Goal: Task Accomplishment & Management: Use online tool/utility

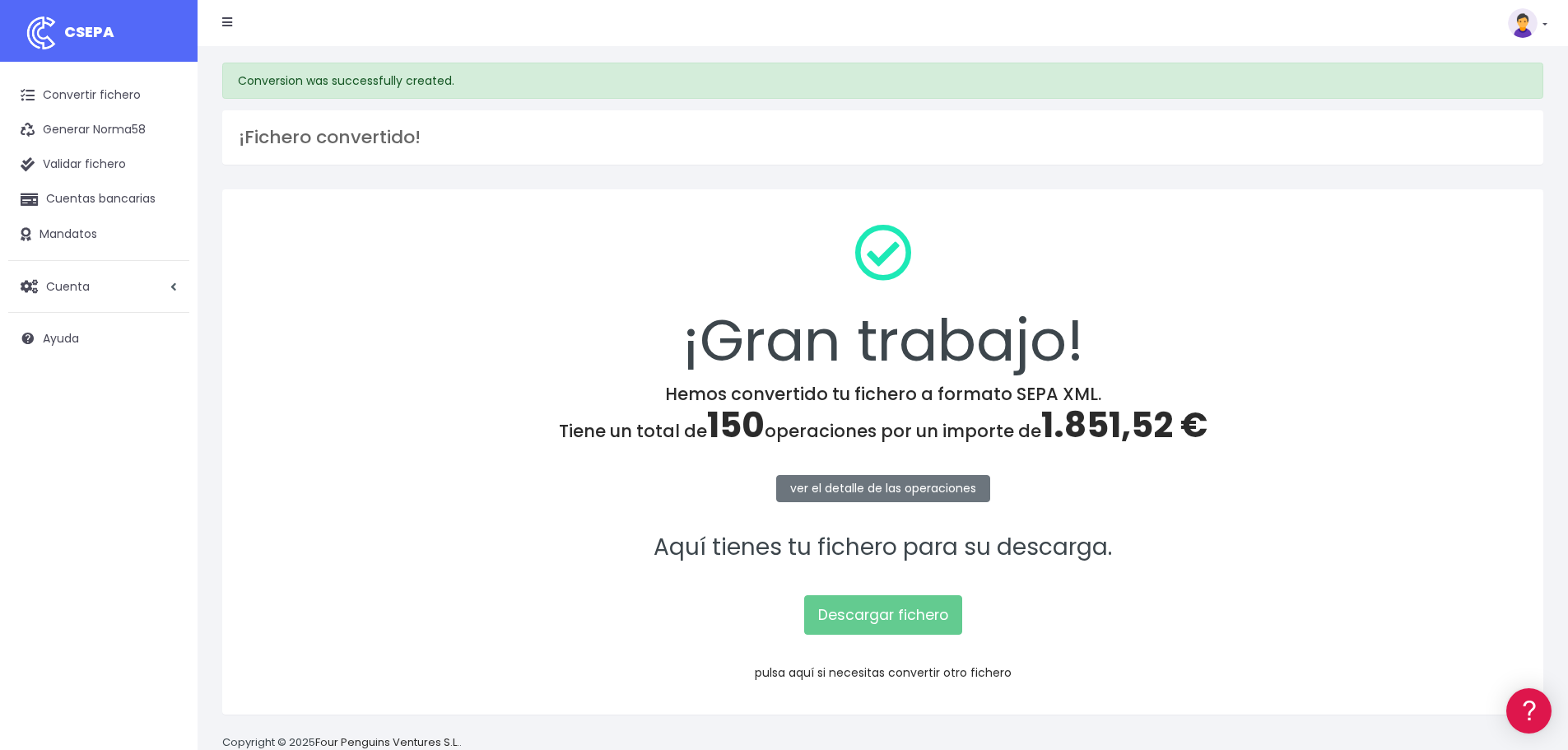
click at [890, 671] on link "pulsa aquí si necesitas convertir otro fichero" at bounding box center [883, 672] width 257 height 16
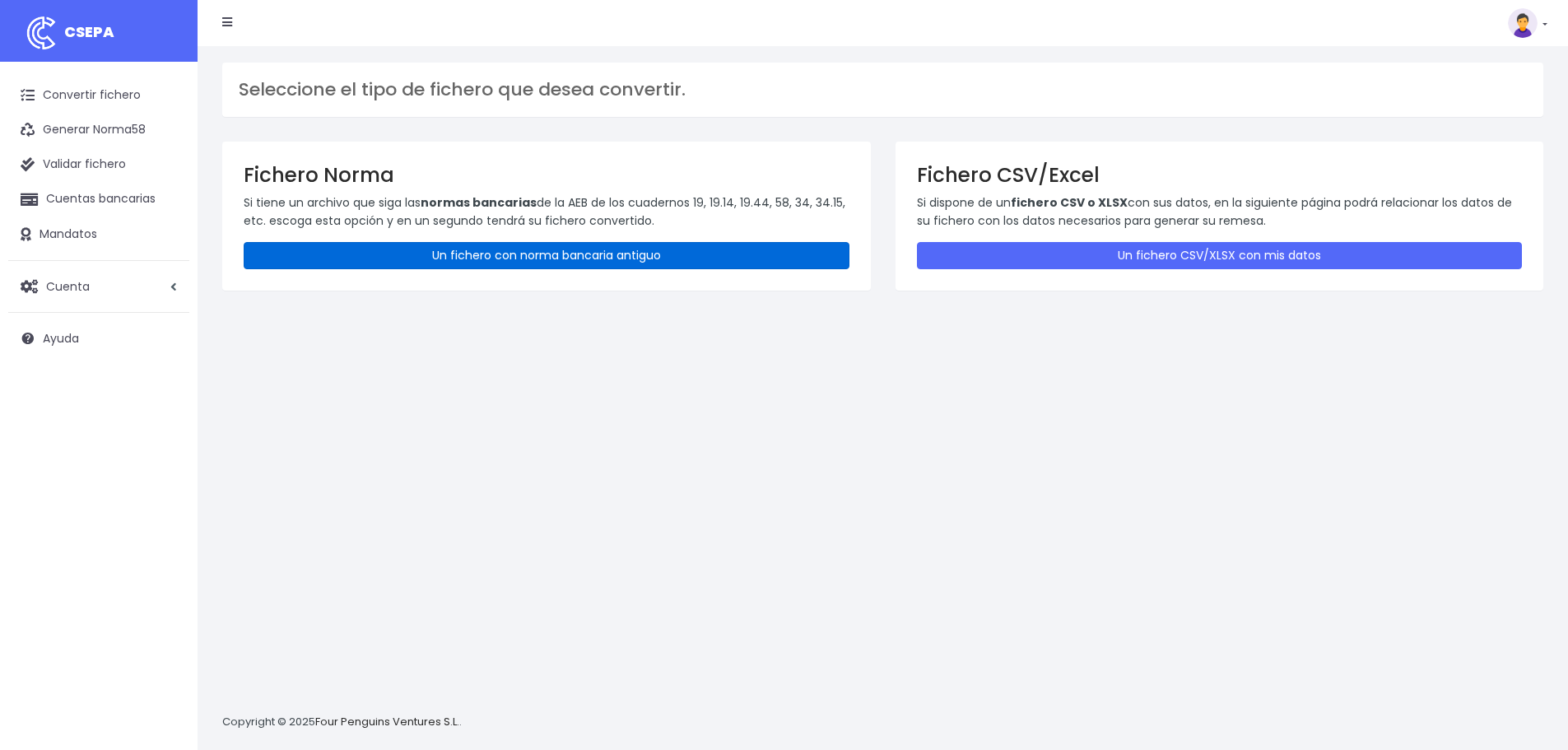
click at [420, 255] on link "Un fichero con norma bancaria antiguo" at bounding box center [546, 255] width 606 height 27
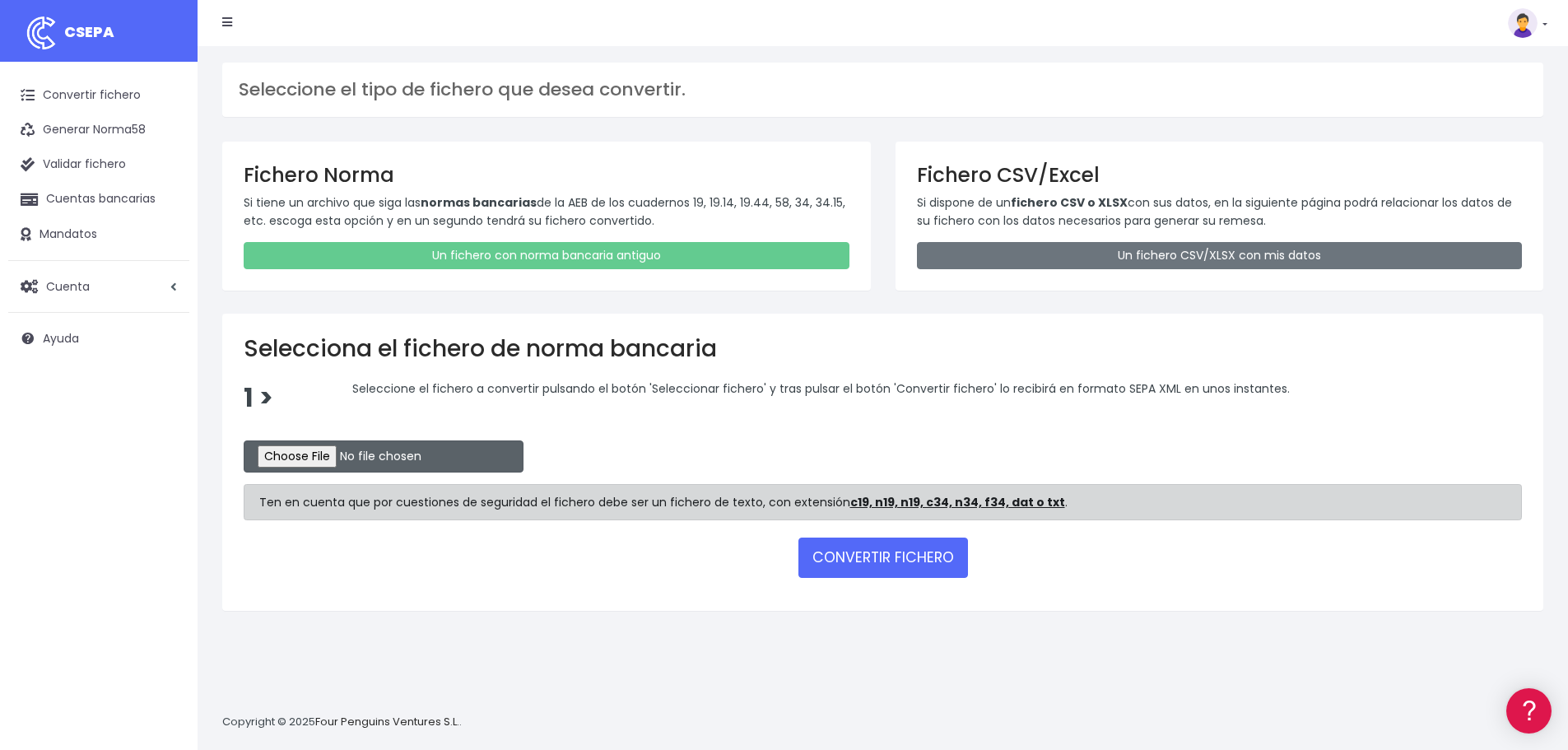
click at [323, 460] on input "file" at bounding box center [384, 456] width 280 height 32
type input "C:\fakepath\REM 2333.TXT"
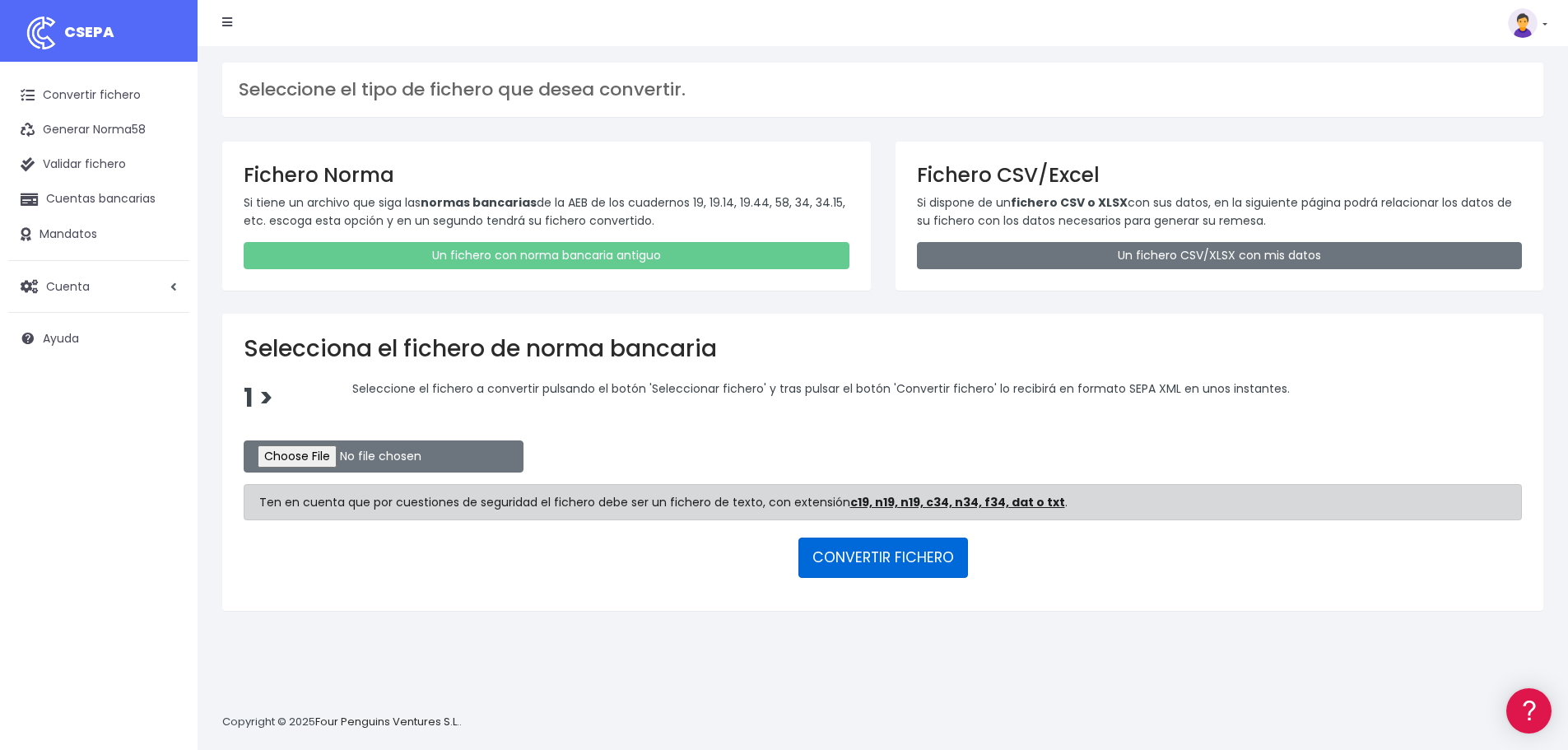
click at [875, 563] on button "CONVERTIR FICHERO" at bounding box center [883, 557] width 169 height 40
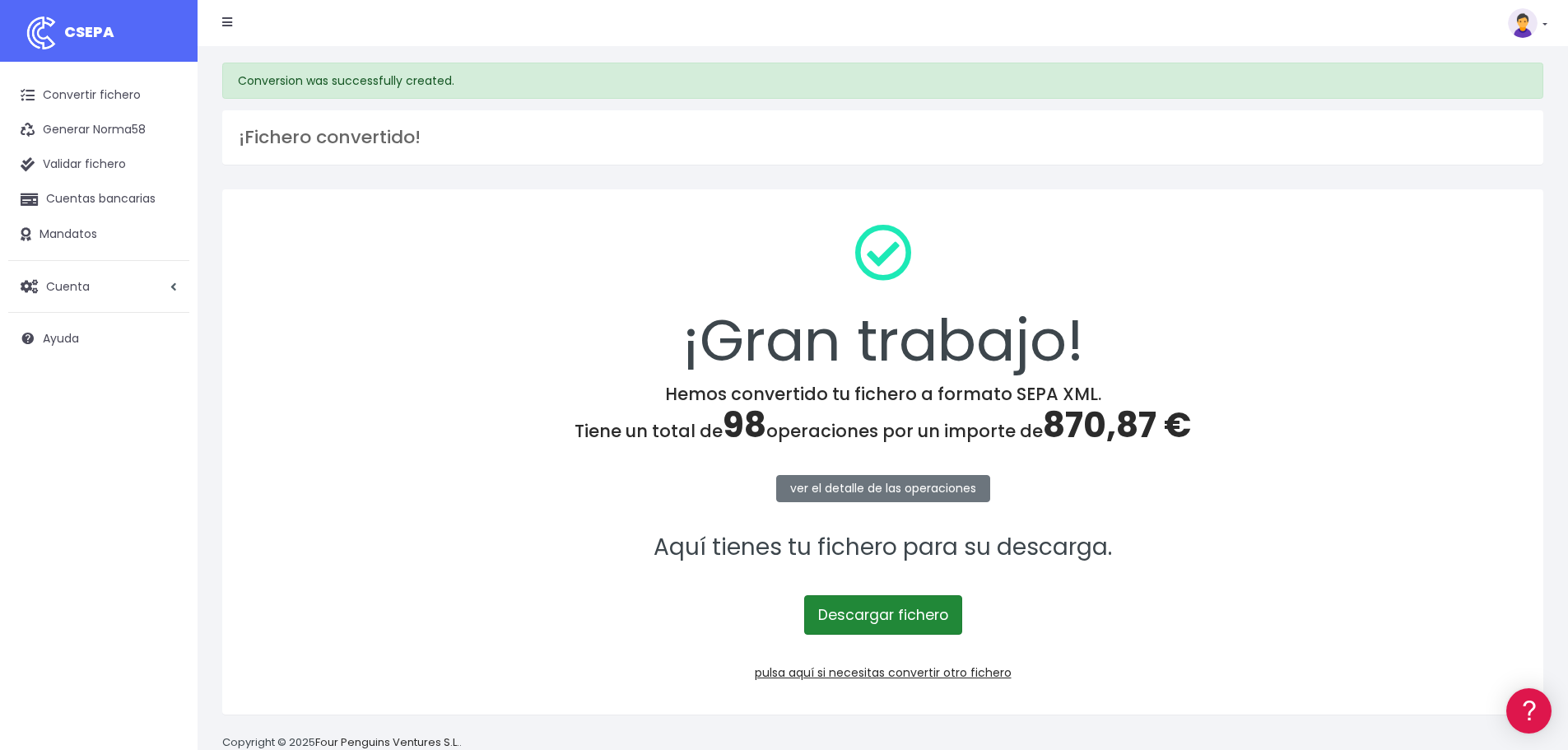
click at [892, 613] on link "Descargar fichero" at bounding box center [883, 615] width 158 height 40
click at [1456, 448] on div "¡Gran trabajo! Hemos convertido tu fichero a formato SEPA XML. Tiene un total d…" at bounding box center [882, 452] width 1321 height 525
click at [399, 550] on p "Aquí tienes tu fichero para su descarga." at bounding box center [883, 548] width 1279 height 37
click at [880, 674] on link "pulsa aquí si necesitas convertir otro fichero" at bounding box center [883, 672] width 257 height 16
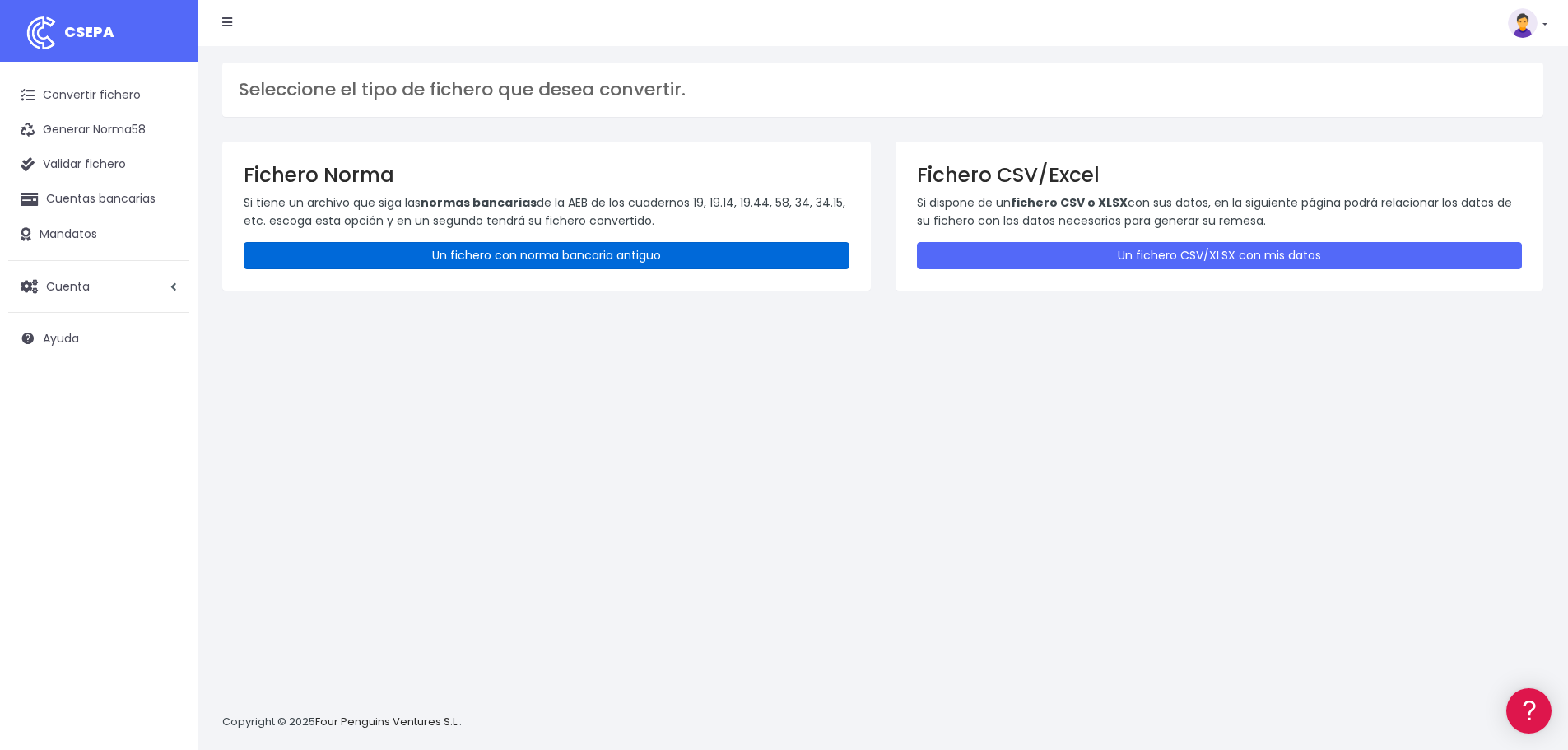
click at [532, 257] on link "Un fichero con norma bancaria antiguo" at bounding box center [546, 255] width 606 height 27
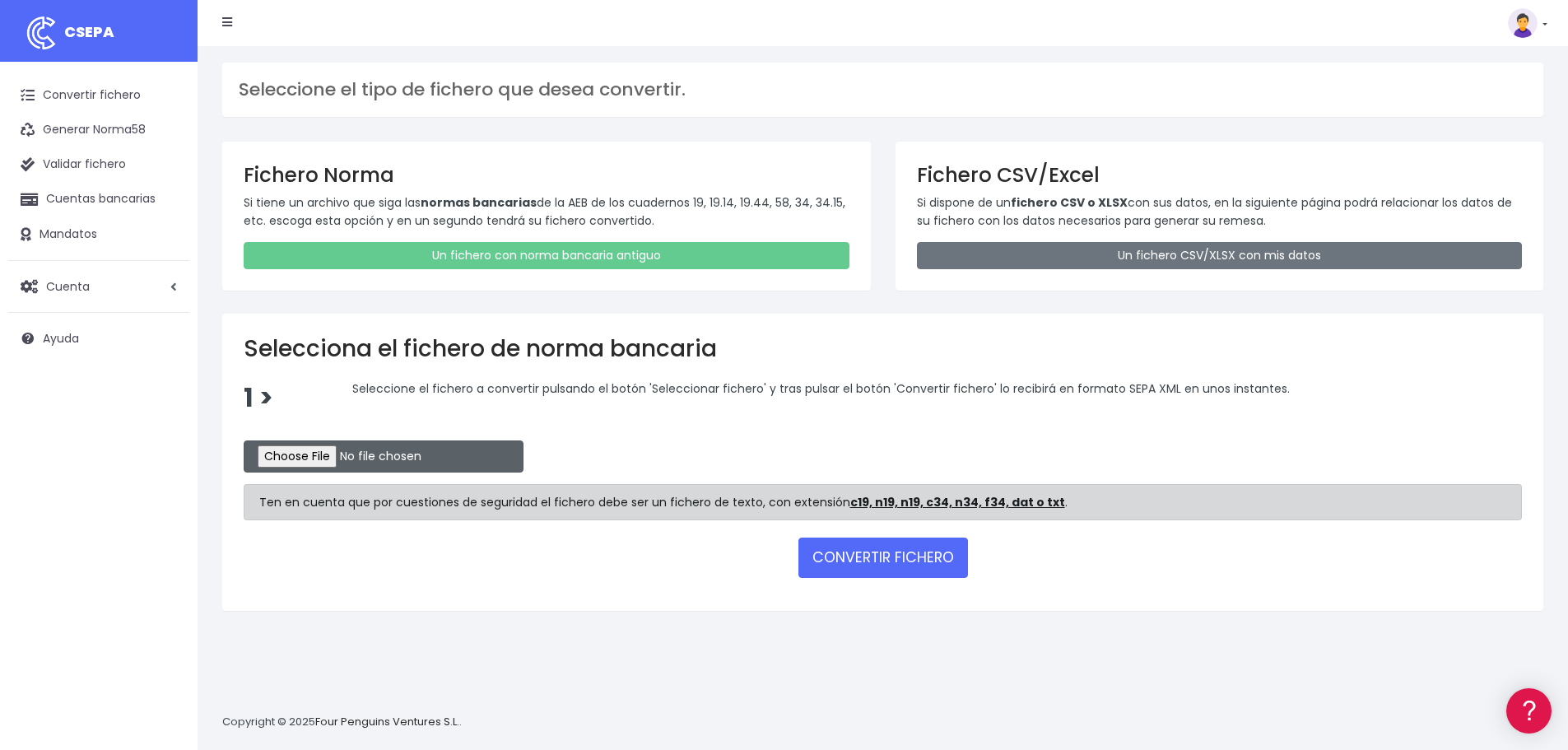
click at [345, 450] on input "file" at bounding box center [384, 456] width 280 height 32
type input "C:\fakepath\REM 2334.TXT"
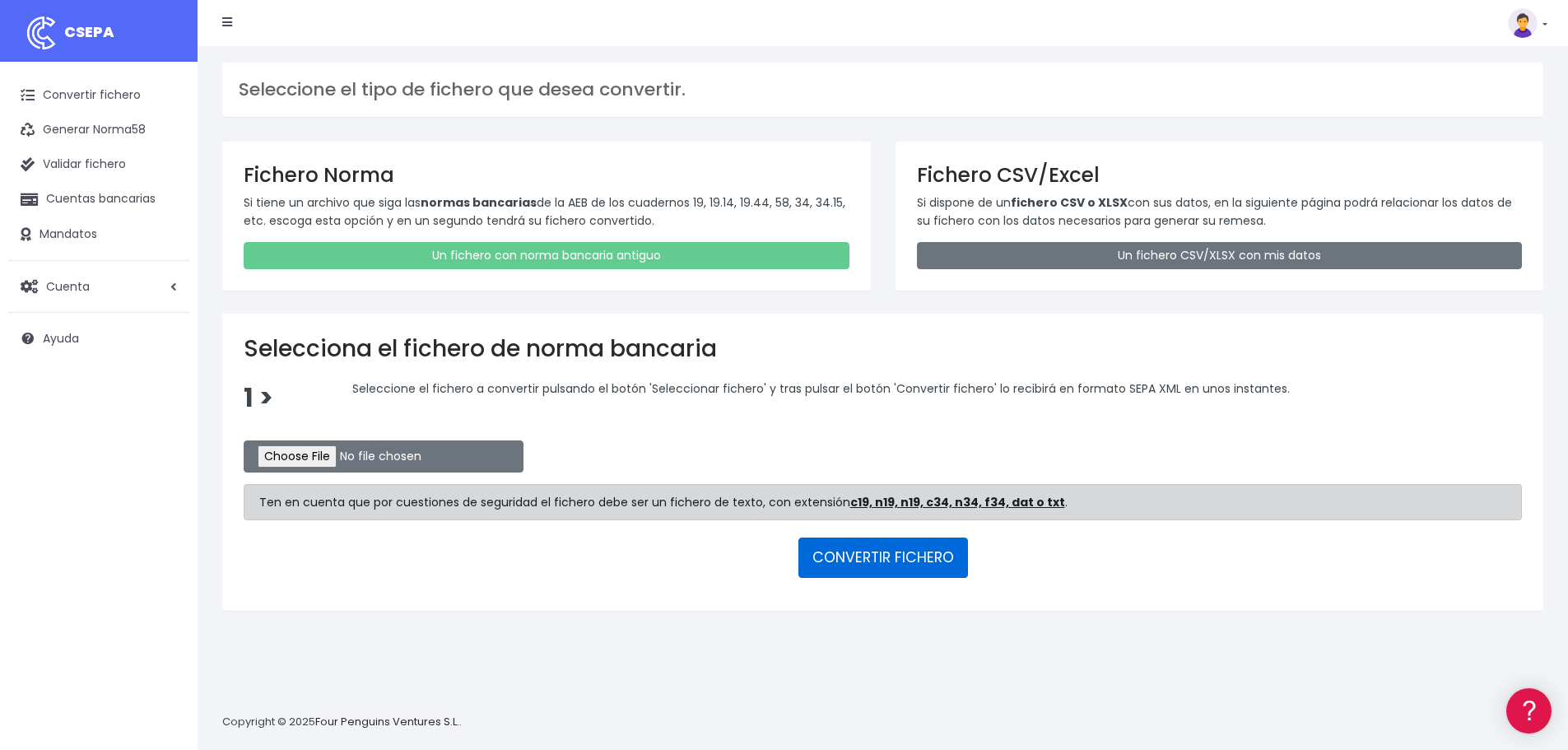
click at [886, 558] on button "CONVERTIR FICHERO" at bounding box center [883, 557] width 169 height 40
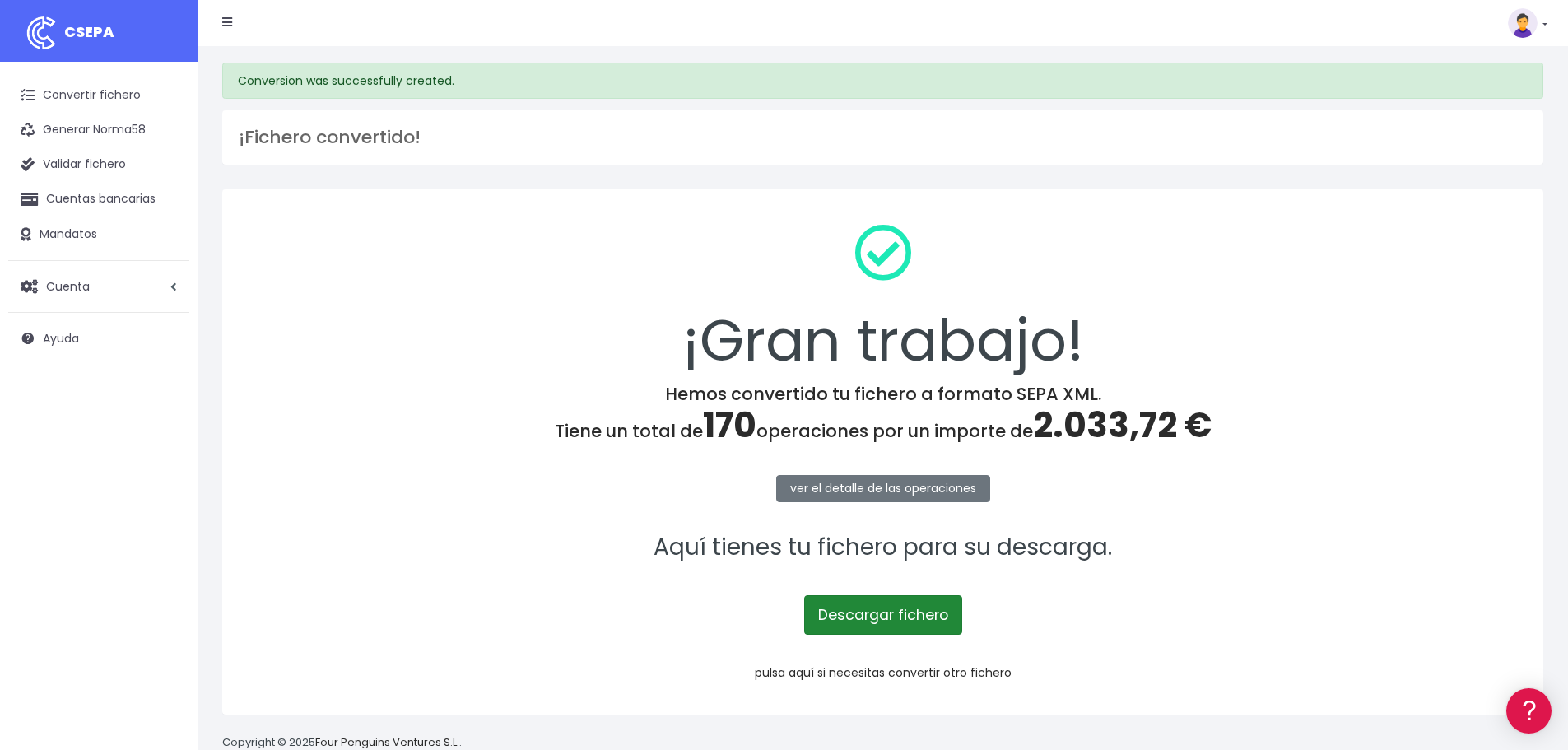
click at [909, 619] on link "Descargar fichero" at bounding box center [883, 615] width 158 height 40
